Goal: Information Seeking & Learning: Find contact information

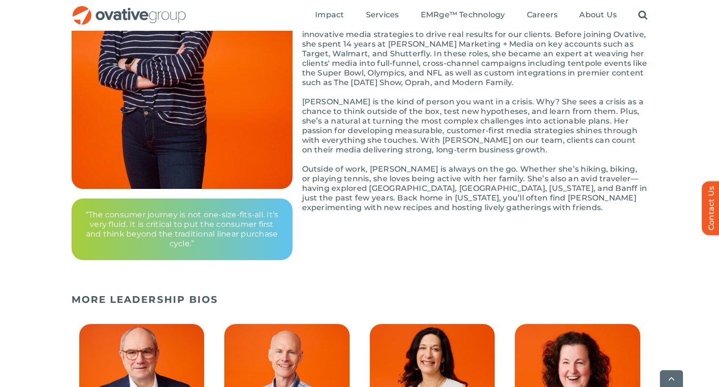
scroll to position [361, 0]
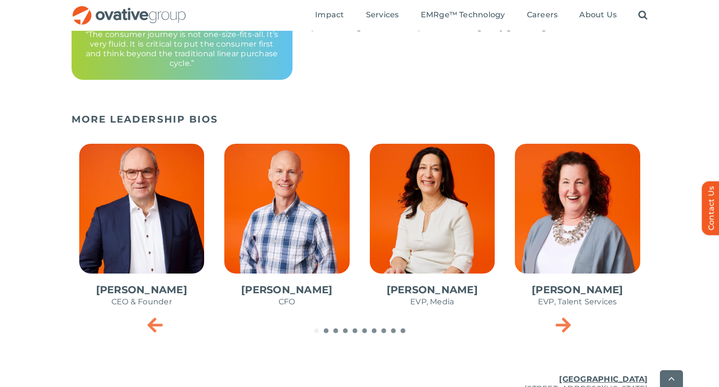
click at [326, 330] on span "Go to slide 2" at bounding box center [326, 330] width 5 height 5
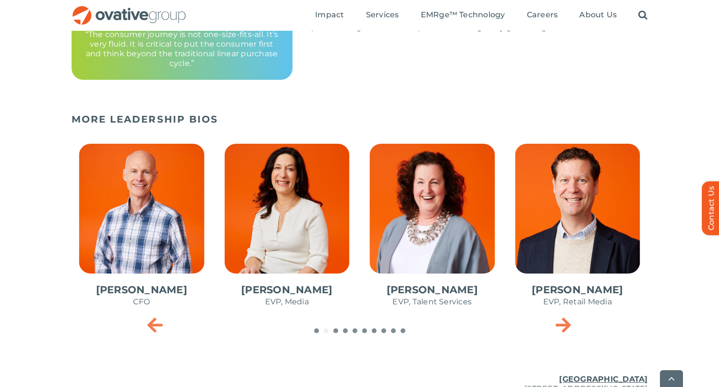
click at [336, 335] on div "[PERSON_NAME] CEO & Founder [PERSON_NAME] CFO [PERSON_NAME] EVP, Media [PERSON_…" at bounding box center [360, 235] width 577 height 206
click at [336, 331] on span "Go to slide 3" at bounding box center [335, 330] width 5 height 5
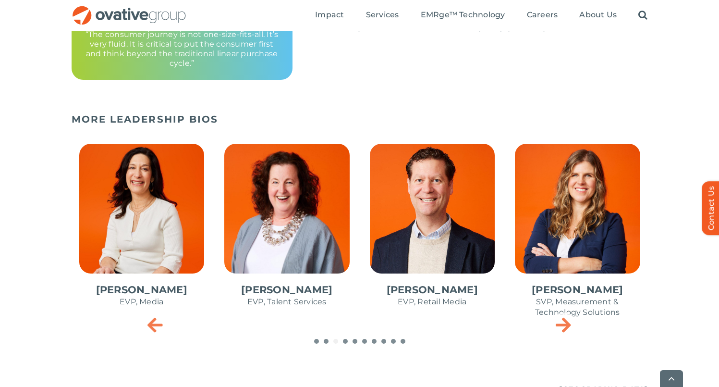
click at [345, 339] on span "Go to slide 4" at bounding box center [345, 341] width 5 height 5
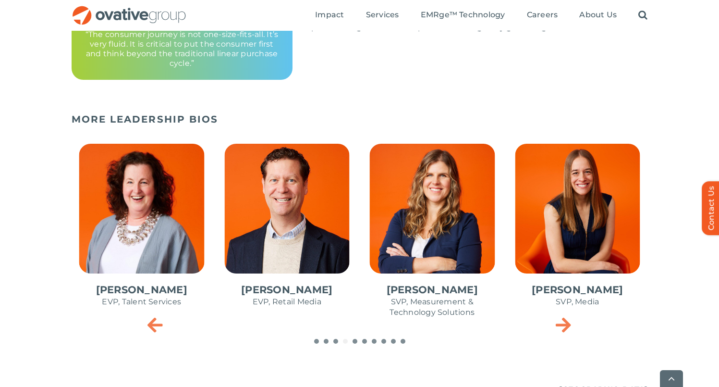
click at [357, 341] on span "Go to slide 5" at bounding box center [355, 341] width 5 height 5
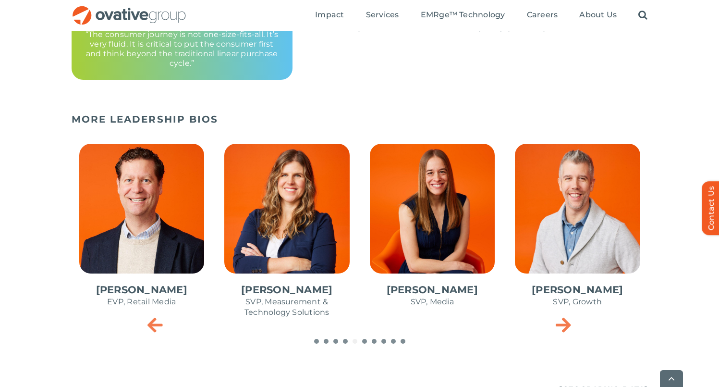
click at [365, 339] on span "Go to slide 6" at bounding box center [364, 341] width 5 height 5
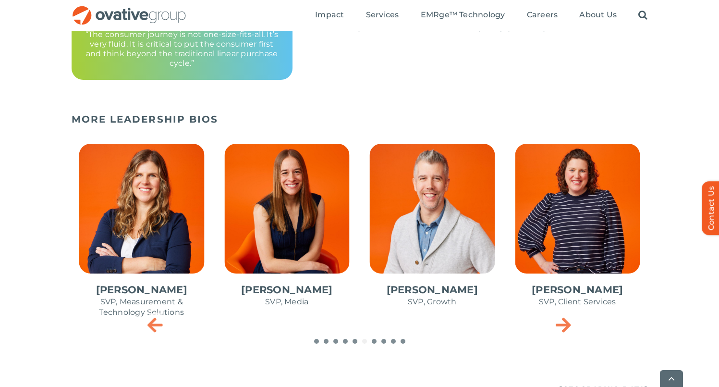
click at [375, 339] on span "Go to slide 7" at bounding box center [374, 341] width 5 height 5
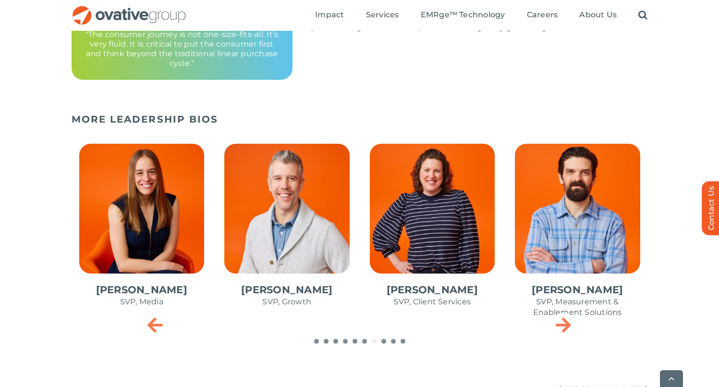
click at [385, 339] on span "Go to slide 8" at bounding box center [384, 341] width 5 height 5
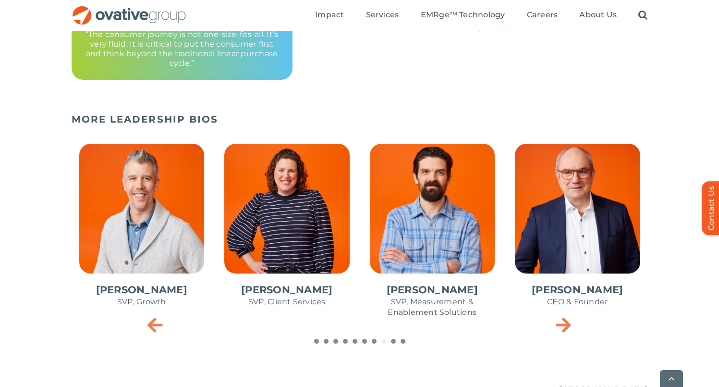
click at [393, 339] on span "Go to slide 9" at bounding box center [393, 341] width 5 height 5
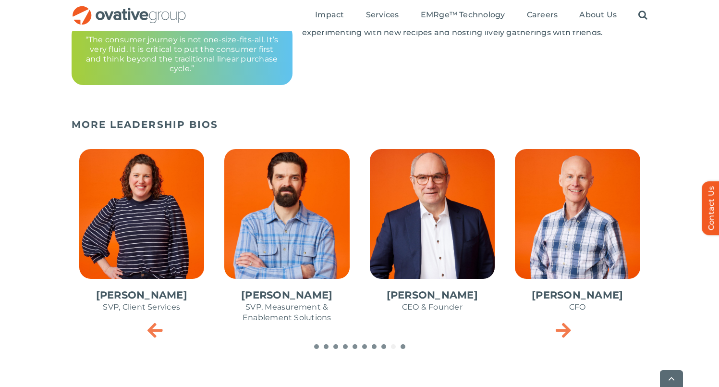
scroll to position [359, 0]
